Goal: Task Accomplishment & Management: Manage account settings

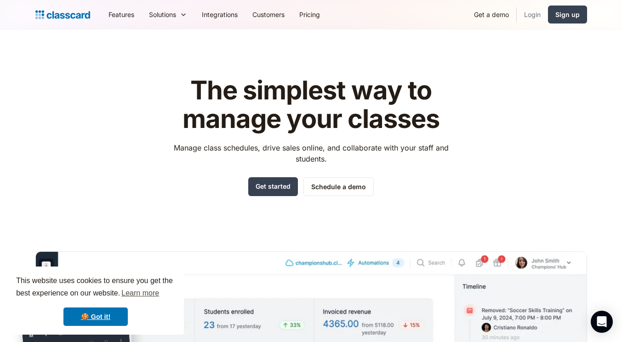
click at [530, 15] on link "Login" at bounding box center [532, 14] width 31 height 21
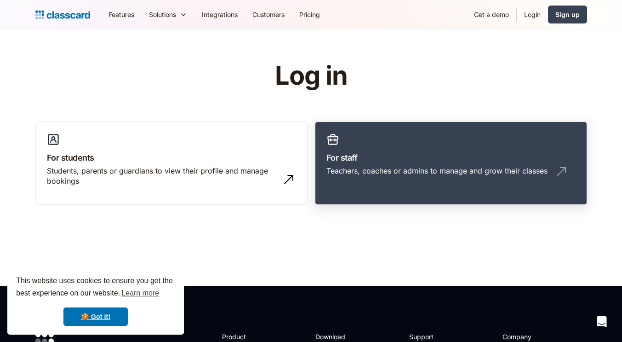
click at [424, 174] on div "Teachers, coaches or admins to manage and grow their classes" at bounding box center [437, 171] width 221 height 10
